Goal: Information Seeking & Learning: Learn about a topic

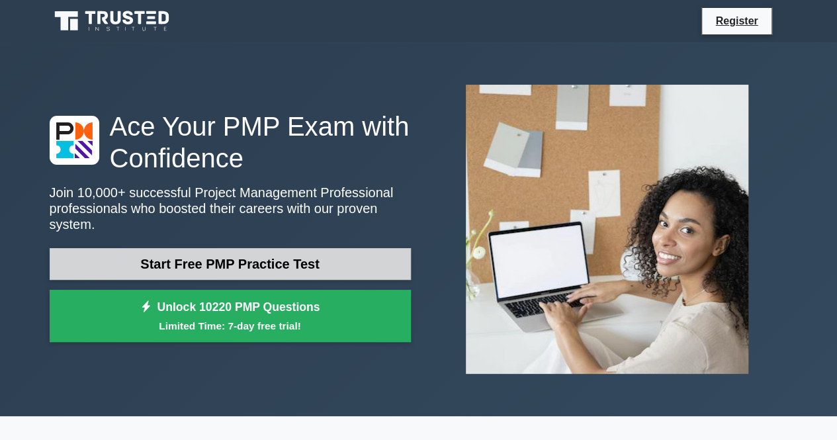
click at [242, 254] on link "Start Free PMP Practice Test" at bounding box center [230, 264] width 361 height 32
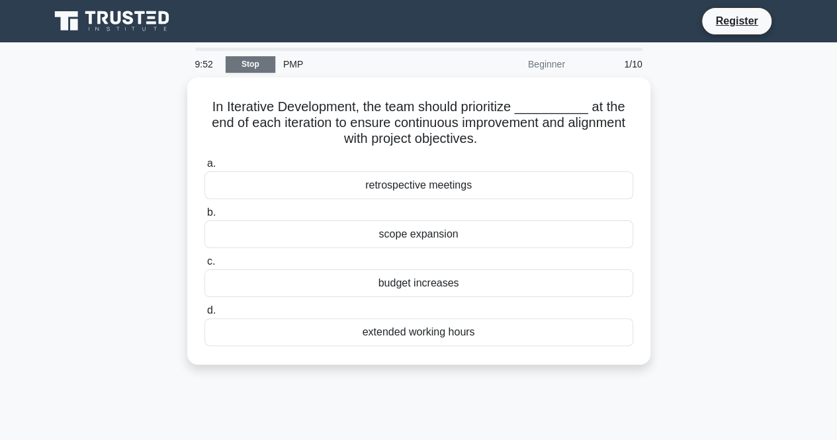
click at [244, 63] on link "Stop" at bounding box center [251, 64] width 50 height 17
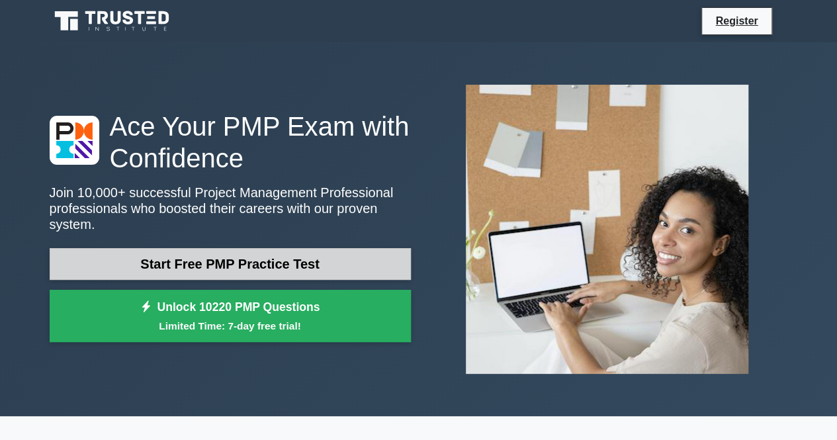
click at [194, 248] on link "Start Free PMP Practice Test" at bounding box center [230, 264] width 361 height 32
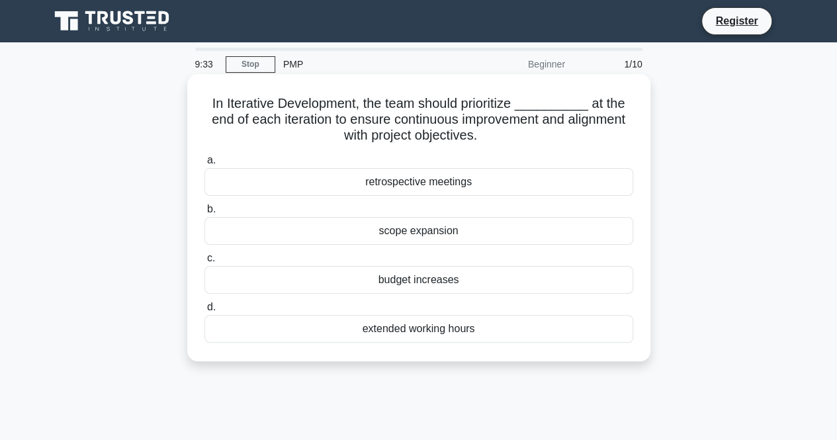
click at [403, 181] on div "retrospective meetings" at bounding box center [419, 182] width 429 height 28
click at [205, 165] on input "a. retrospective meetings" at bounding box center [205, 160] width 0 height 9
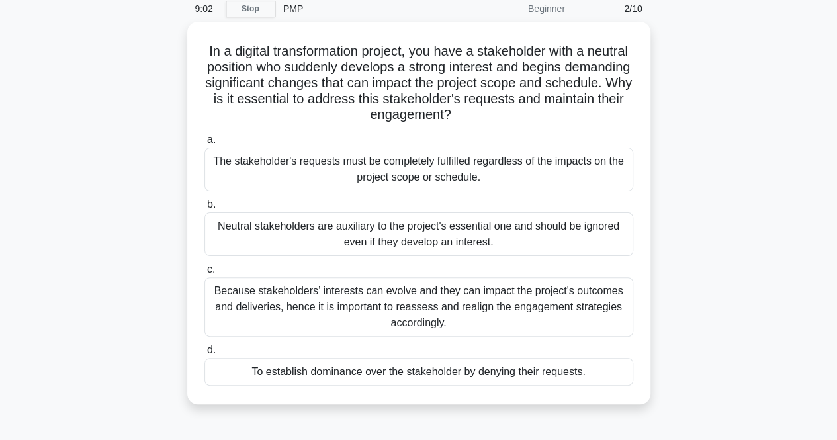
scroll to position [54, 0]
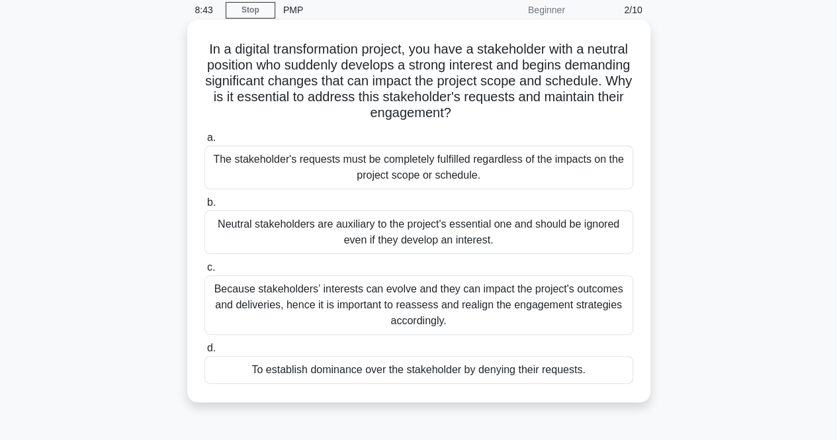
click at [403, 242] on div "Neutral stakeholders are auxiliary to the project's essential one and should be…" at bounding box center [419, 233] width 429 height 44
click at [205, 207] on input "b. Neutral stakeholders are auxiliary to the project's essential one and should…" at bounding box center [205, 203] width 0 height 9
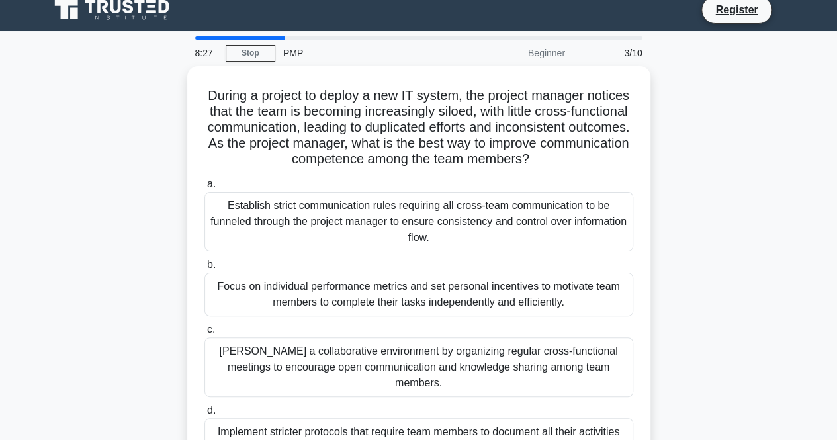
scroll to position [0, 0]
